Goal: Information Seeking & Learning: Find specific page/section

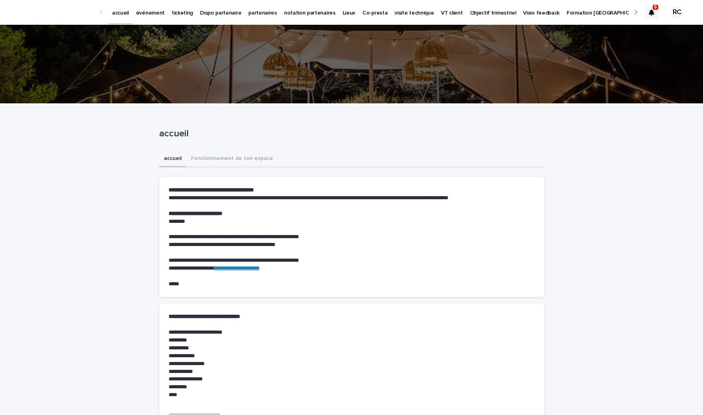
click at [148, 19] on link "événement" at bounding box center [151, 12] width 36 height 24
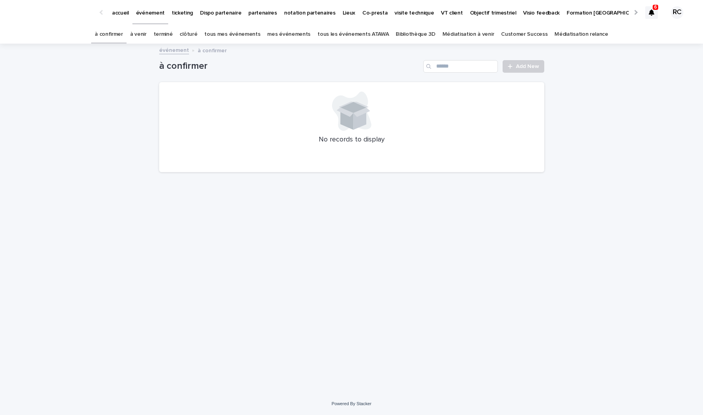
click at [119, 13] on p "accueil" at bounding box center [120, 8] width 17 height 17
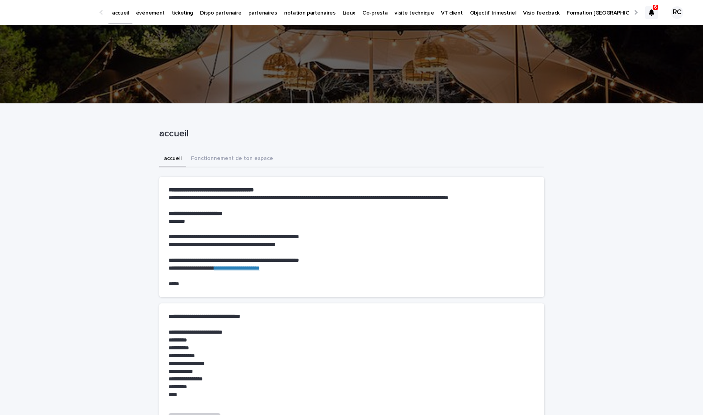
click at [490, 13] on p "Objectif trimestriel" at bounding box center [493, 8] width 46 height 17
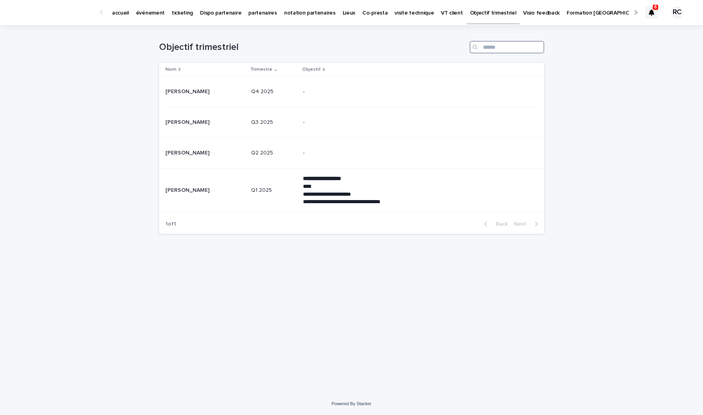
click at [492, 49] on input "Search" at bounding box center [507, 47] width 75 height 13
click at [146, 11] on p "événement" at bounding box center [150, 8] width 29 height 17
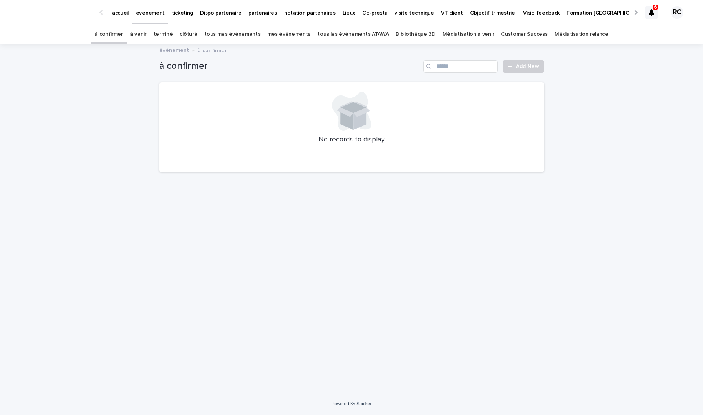
click at [421, 33] on link "Bibliothèque 3D" at bounding box center [415, 34] width 39 height 18
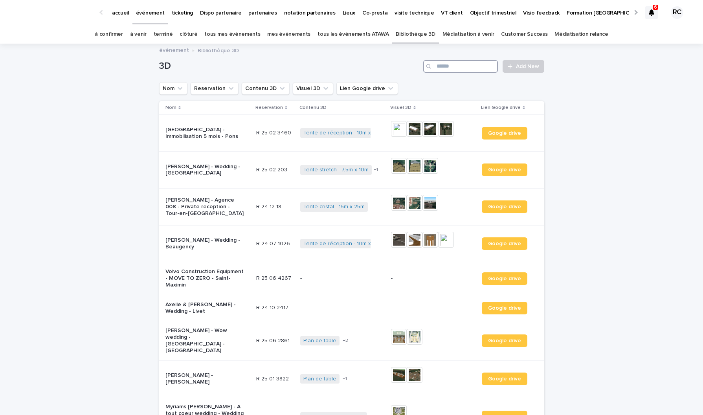
click at [451, 67] on input "Search" at bounding box center [461, 66] width 75 height 13
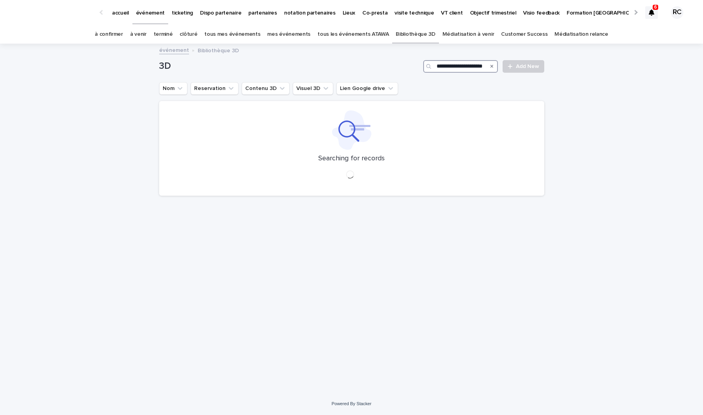
scroll to position [0, 9]
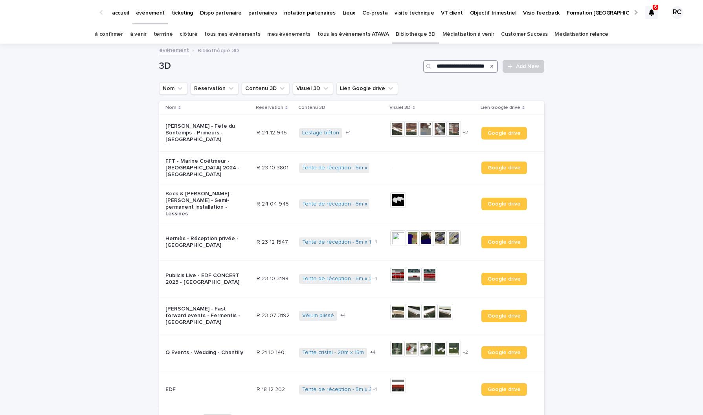
scroll to position [0, 10]
type input "**********"
click at [396, 129] on img at bounding box center [397, 129] width 14 height 16
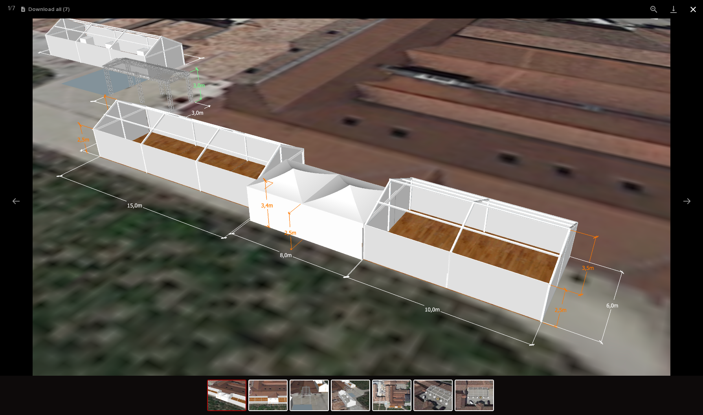
click at [689, 7] on button "Close gallery" at bounding box center [694, 9] width 20 height 18
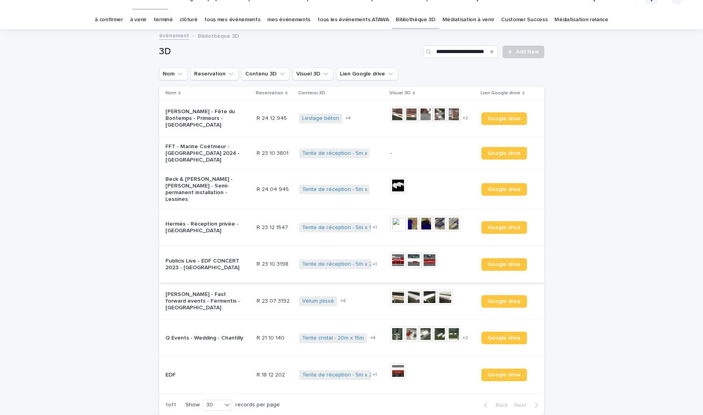
scroll to position [22, 0]
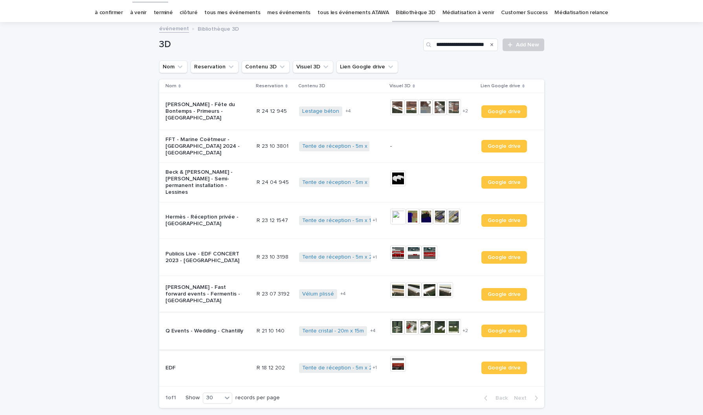
click at [442, 320] on img at bounding box center [440, 327] width 14 height 16
click at [452, 321] on img at bounding box center [454, 327] width 14 height 16
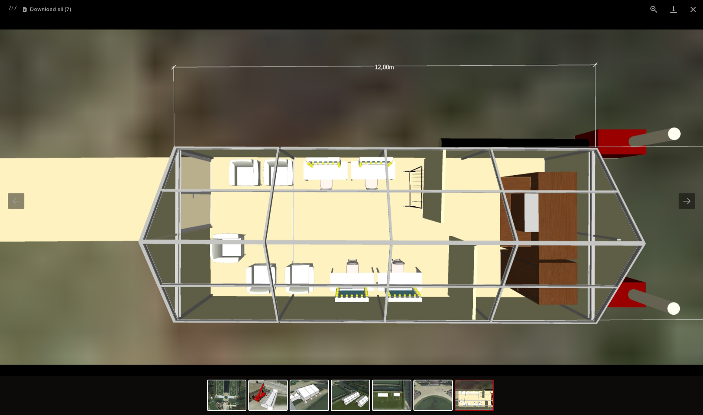
click at [570, 389] on div at bounding box center [351, 395] width 703 height 39
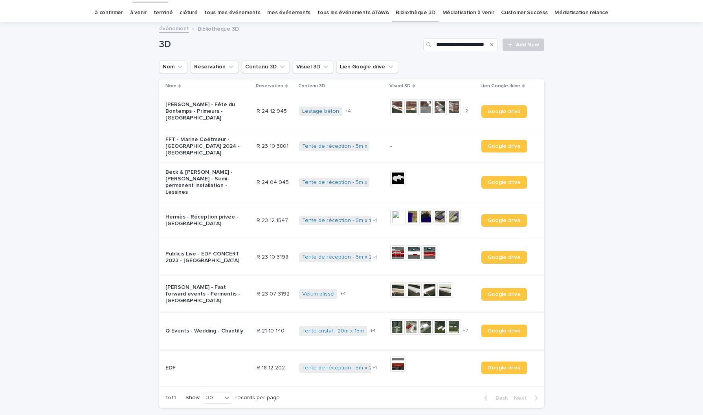
click at [454, 320] on img at bounding box center [454, 327] width 14 height 16
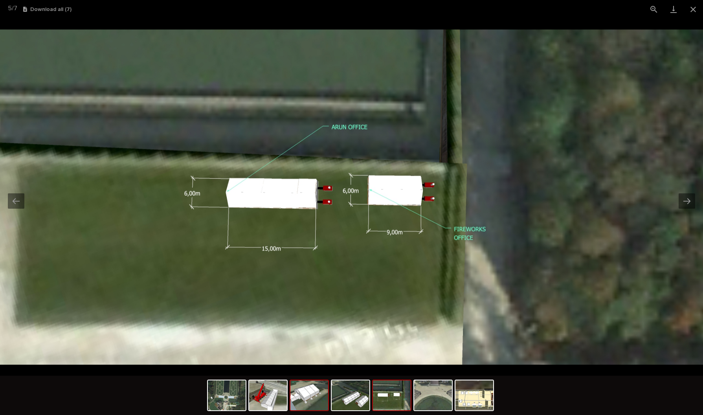
click at [314, 397] on img at bounding box center [310, 396] width 38 height 30
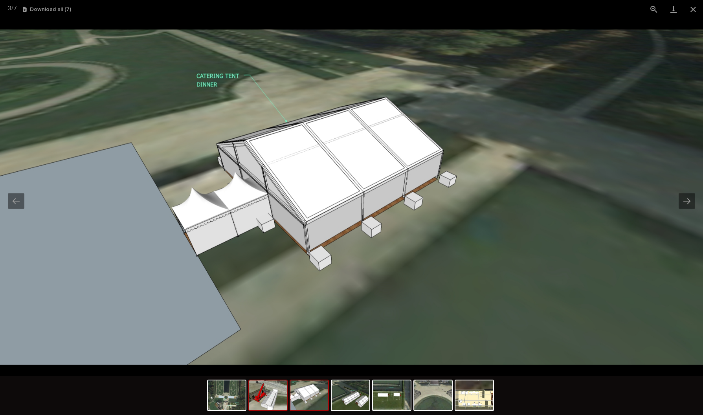
click at [267, 405] on img at bounding box center [268, 396] width 38 height 30
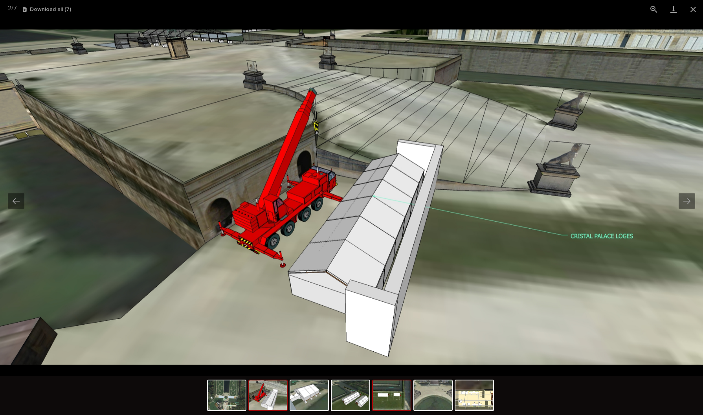
click at [394, 395] on img at bounding box center [392, 396] width 38 height 30
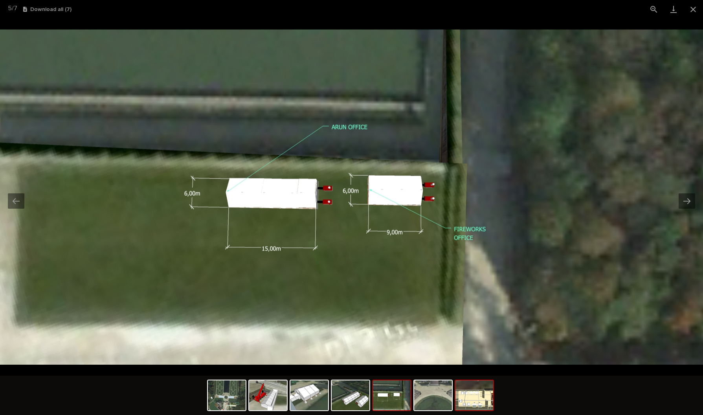
click at [464, 399] on img at bounding box center [475, 396] width 38 height 30
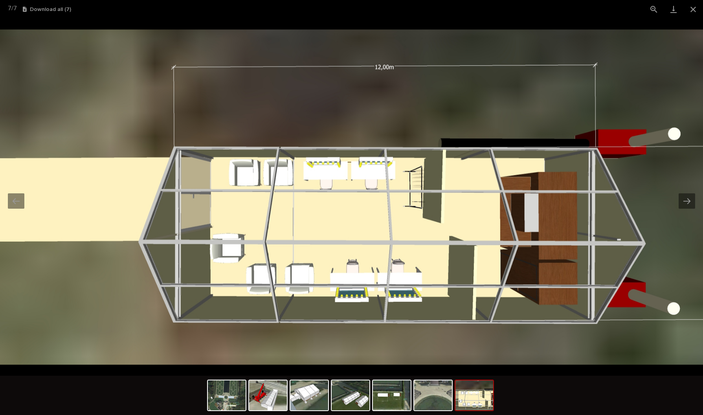
click at [602, 386] on div at bounding box center [351, 395] width 703 height 39
click at [692, 11] on button "Close gallery" at bounding box center [694, 9] width 20 height 18
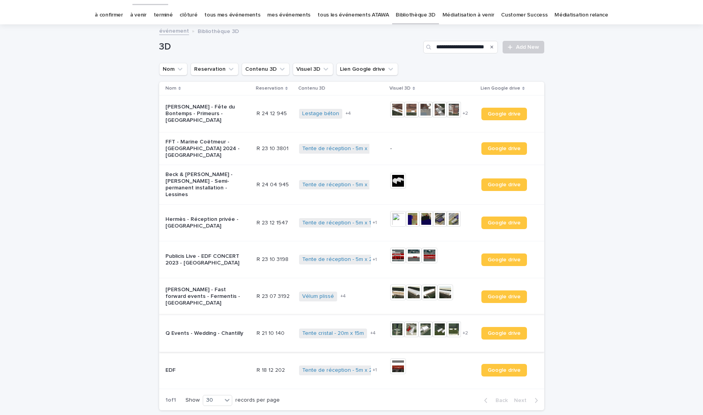
scroll to position [18, 0]
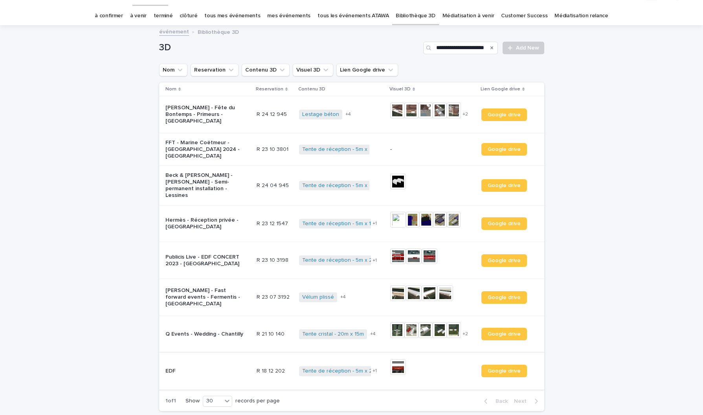
click at [401, 361] on img at bounding box center [398, 367] width 16 height 16
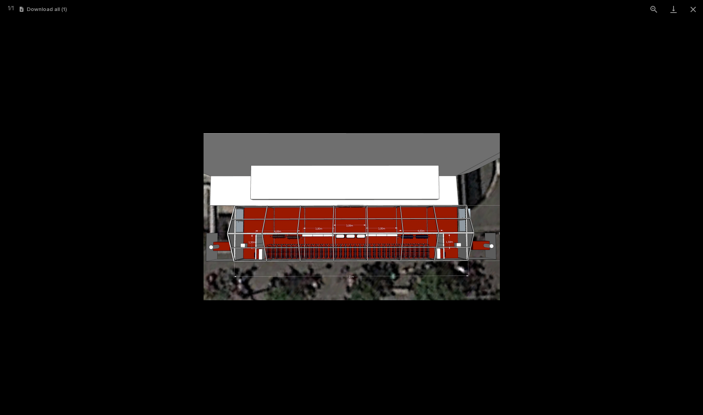
click at [532, 272] on picture at bounding box center [351, 216] width 703 height 397
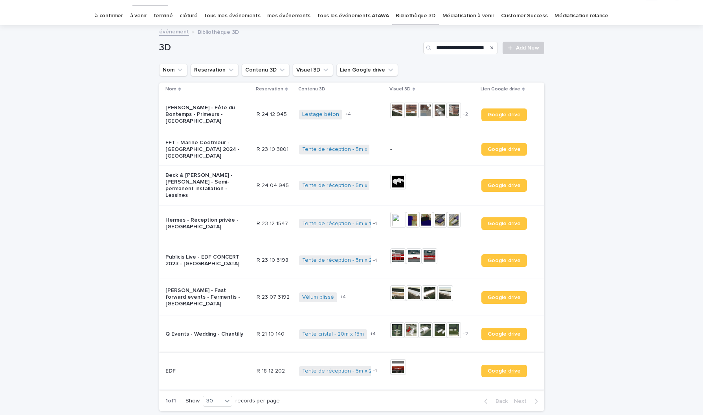
click at [493, 368] on span "Google drive" at bounding box center [504, 371] width 33 height 6
